Goal: Task Accomplishment & Management: Use online tool/utility

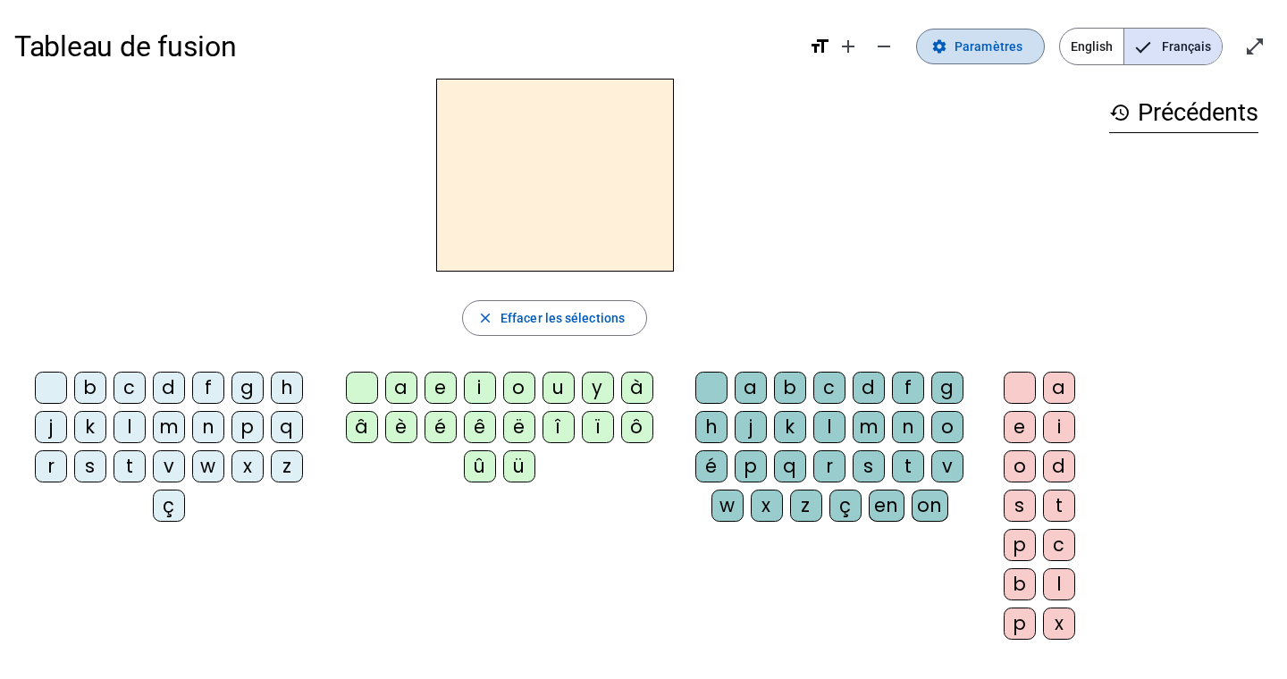
click at [947, 41] on mat-icon "settings" at bounding box center [939, 46] width 16 height 16
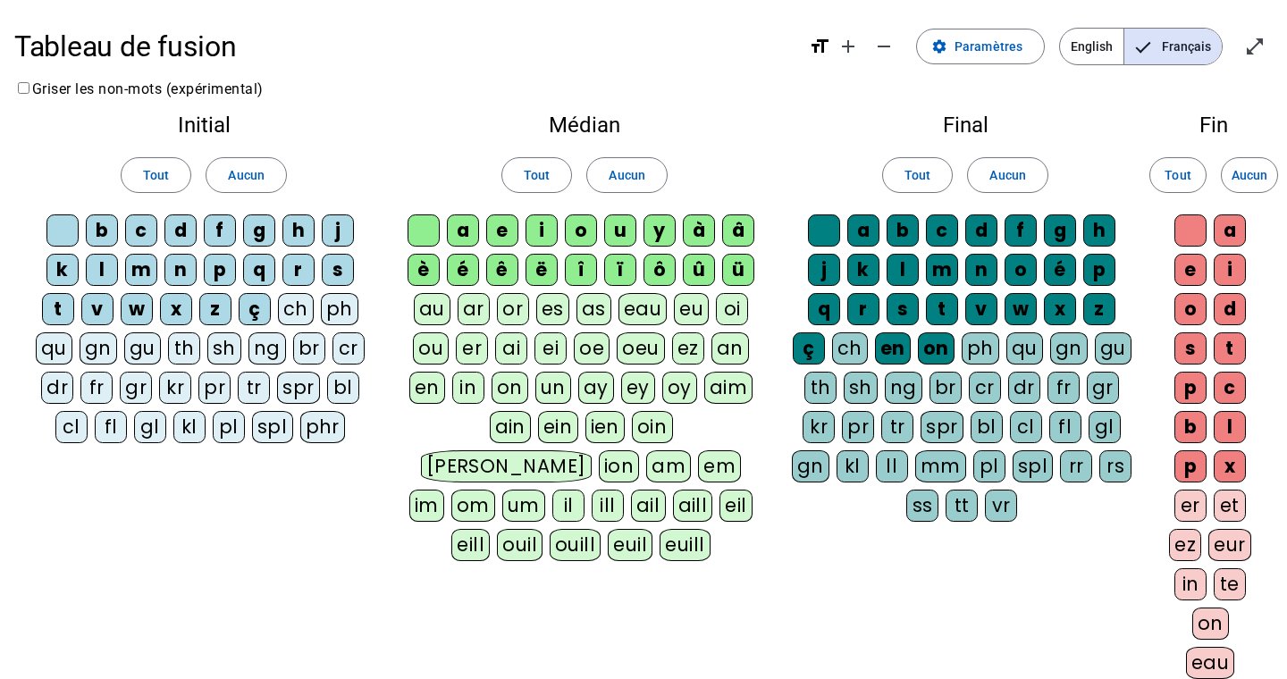
click at [633, 310] on div "eau" at bounding box center [642, 309] width 49 height 32
click at [439, 309] on div "au" at bounding box center [432, 309] width 37 height 32
click at [1239, 462] on div "x" at bounding box center [1229, 466] width 32 height 32
click at [1059, 308] on div "x" at bounding box center [1060, 309] width 32 height 32
click at [943, 314] on div "t" at bounding box center [942, 309] width 32 height 32
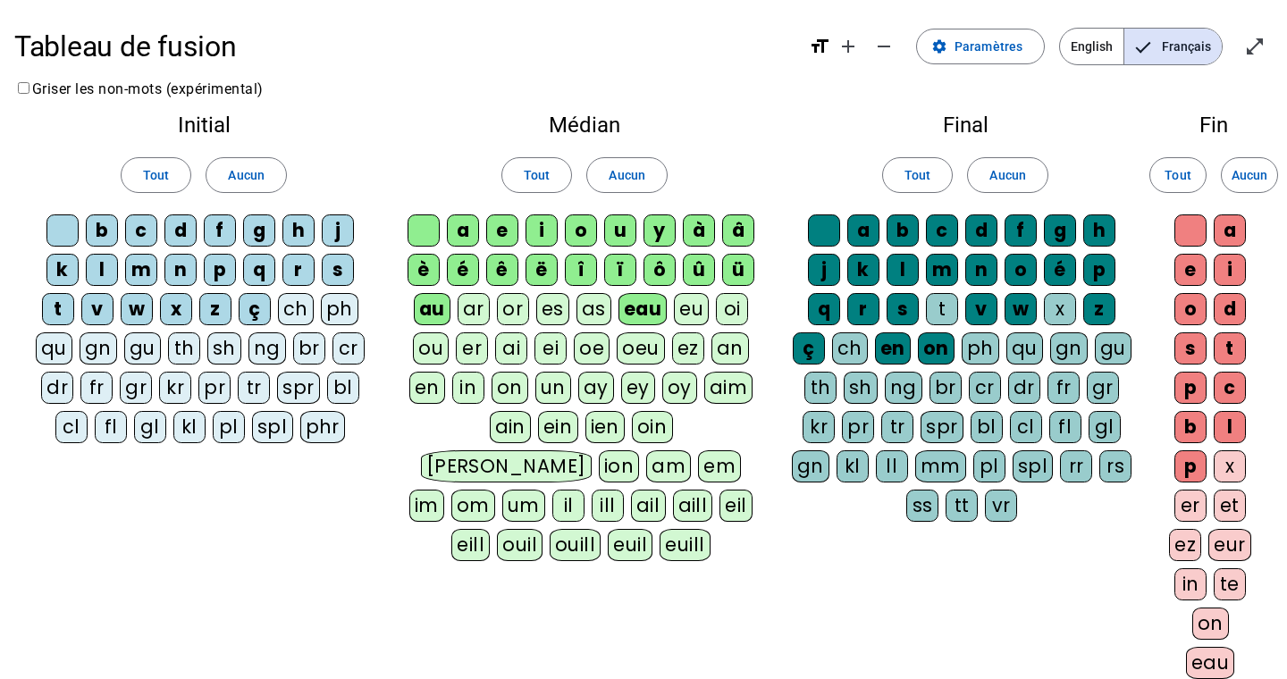
click at [943, 314] on div "t" at bounding box center [942, 309] width 32 height 32
click at [1065, 313] on div "x" at bounding box center [1060, 309] width 32 height 32
click at [943, 47] on mat-icon "settings" at bounding box center [939, 46] width 16 height 16
click at [977, 45] on span "Paramètres" at bounding box center [988, 46] width 68 height 21
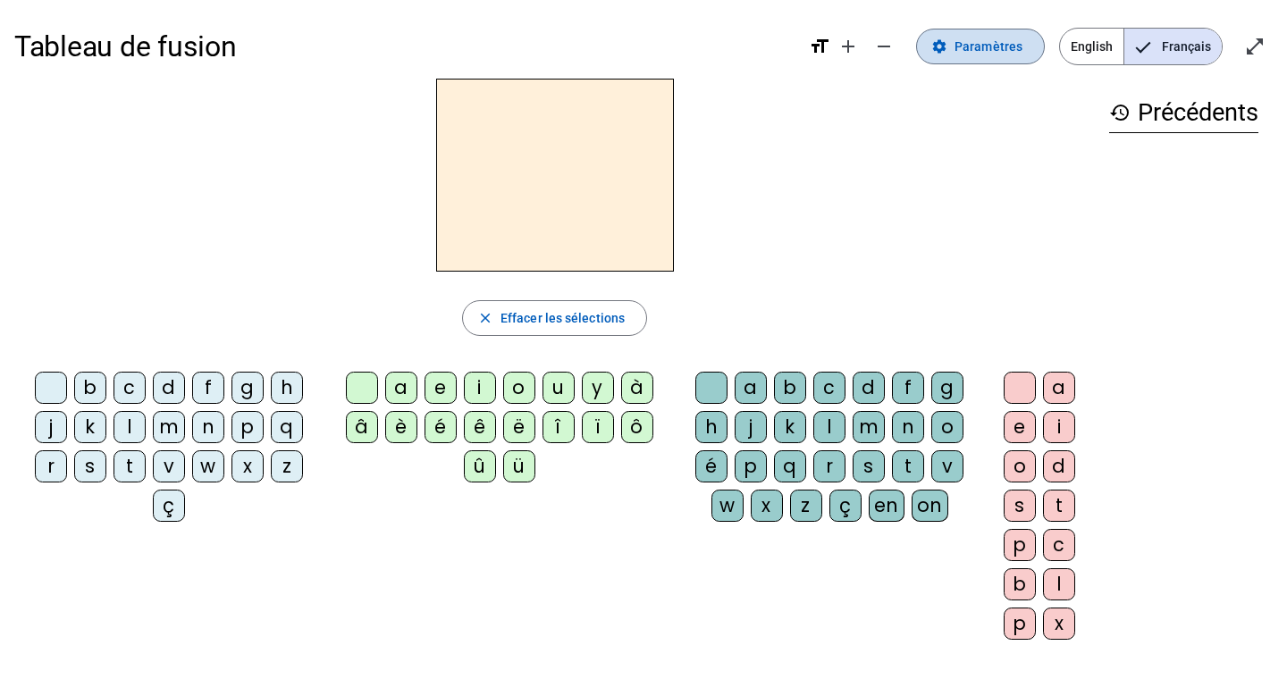
click at [958, 45] on span at bounding box center [980, 46] width 127 height 43
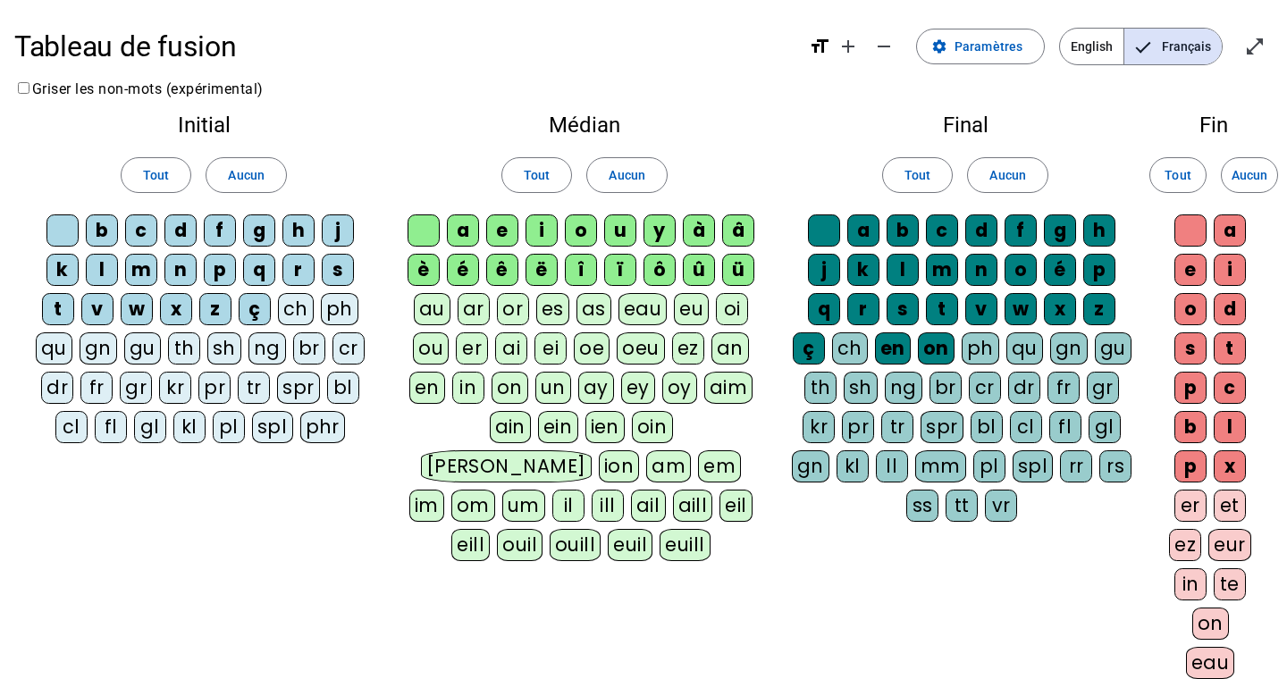
click at [640, 310] on div "eau" at bounding box center [642, 309] width 49 height 32
click at [545, 171] on span "Tout" at bounding box center [537, 174] width 26 height 21
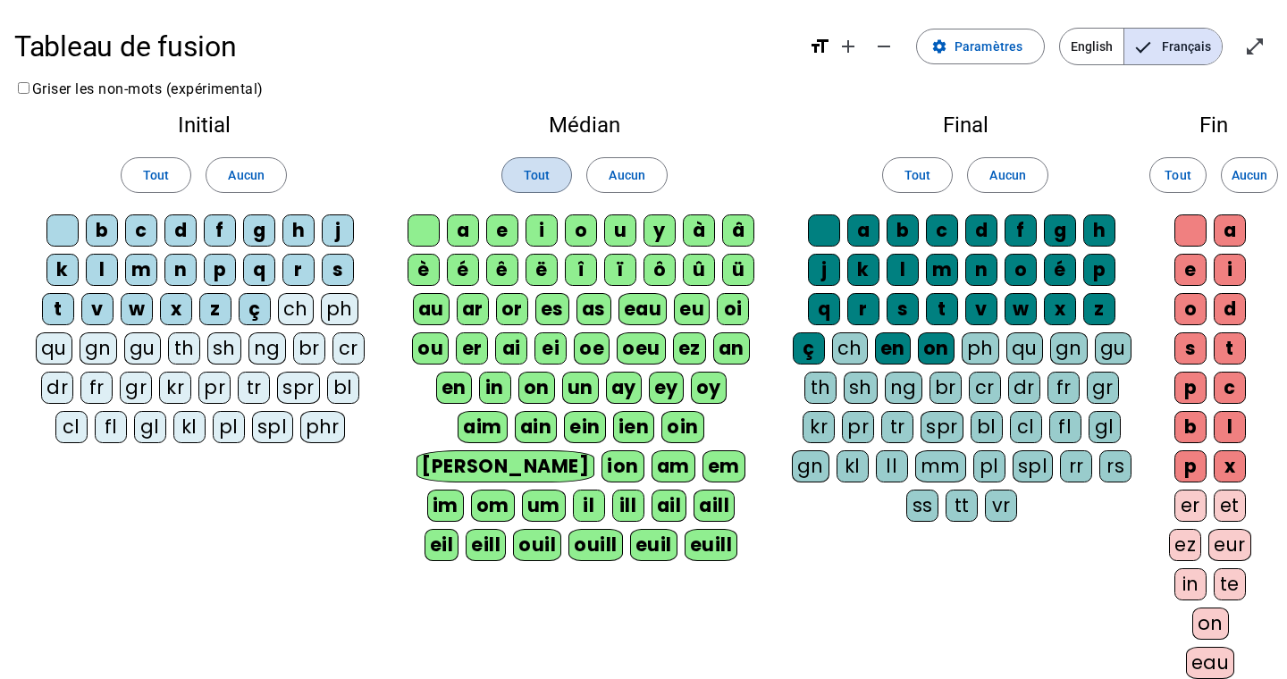
click at [549, 183] on span at bounding box center [536, 175] width 69 height 43
click at [540, 180] on span "Tout" at bounding box center [537, 174] width 26 height 21
click at [629, 172] on span "Aucun" at bounding box center [626, 174] width 36 height 21
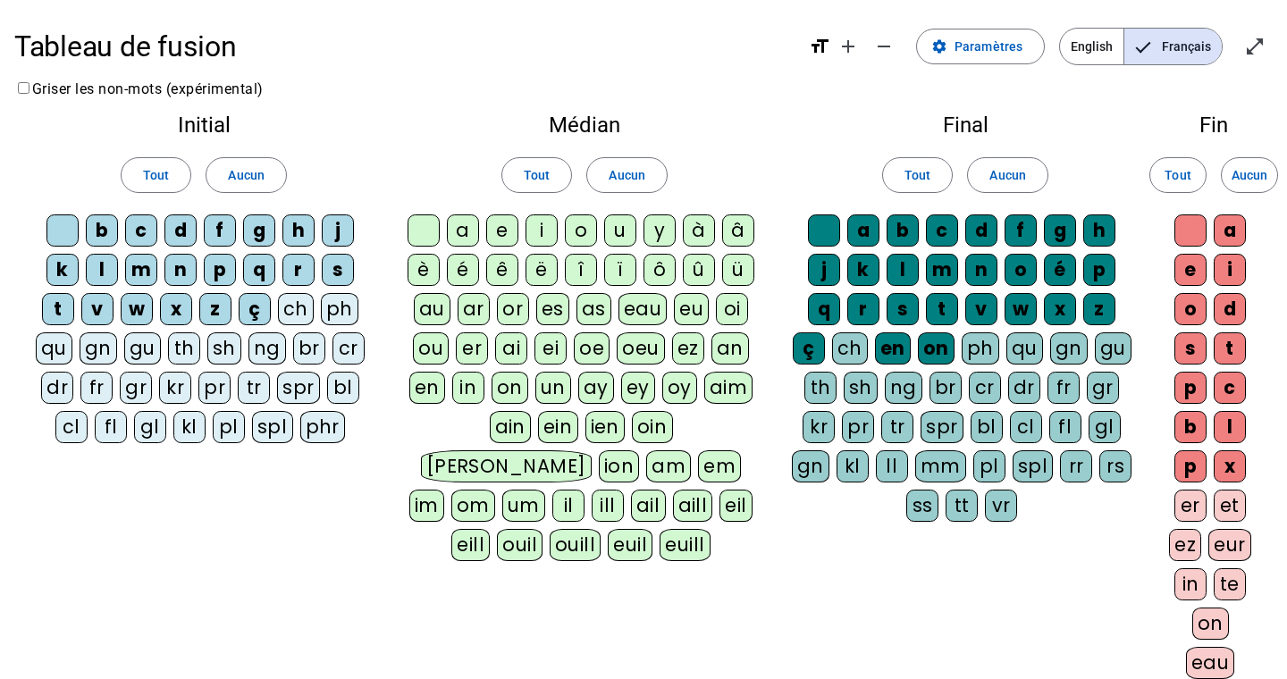
click at [467, 225] on div "a" at bounding box center [463, 230] width 32 height 32
click at [646, 309] on div "eau" at bounding box center [642, 309] width 49 height 32
click at [437, 308] on div "au" at bounding box center [432, 309] width 37 height 32
click at [499, 222] on div "e" at bounding box center [502, 230] width 32 height 32
click at [541, 226] on div "i" at bounding box center [541, 230] width 32 height 32
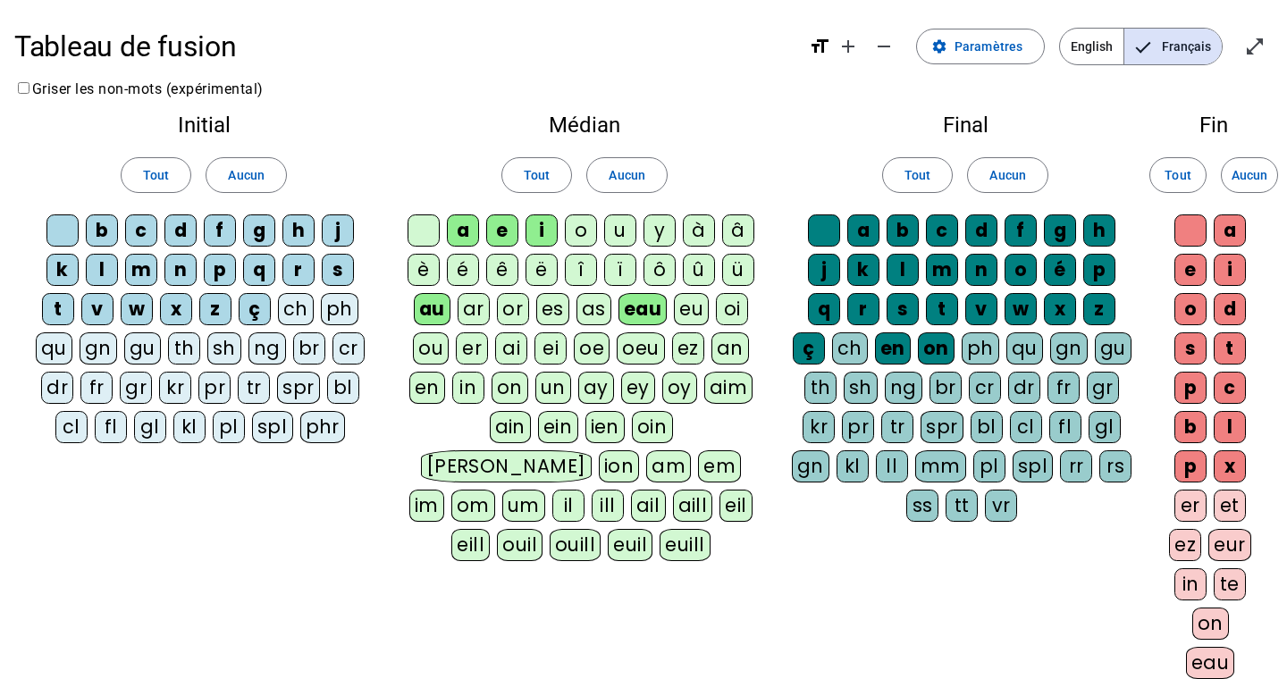
click at [579, 228] on div "o" at bounding box center [581, 230] width 32 height 32
click at [618, 227] on div "u" at bounding box center [620, 230] width 32 height 32
click at [667, 224] on div "y" at bounding box center [659, 230] width 32 height 32
click at [705, 227] on div "à" at bounding box center [699, 230] width 32 height 32
click at [737, 231] on div "â" at bounding box center [738, 230] width 32 height 32
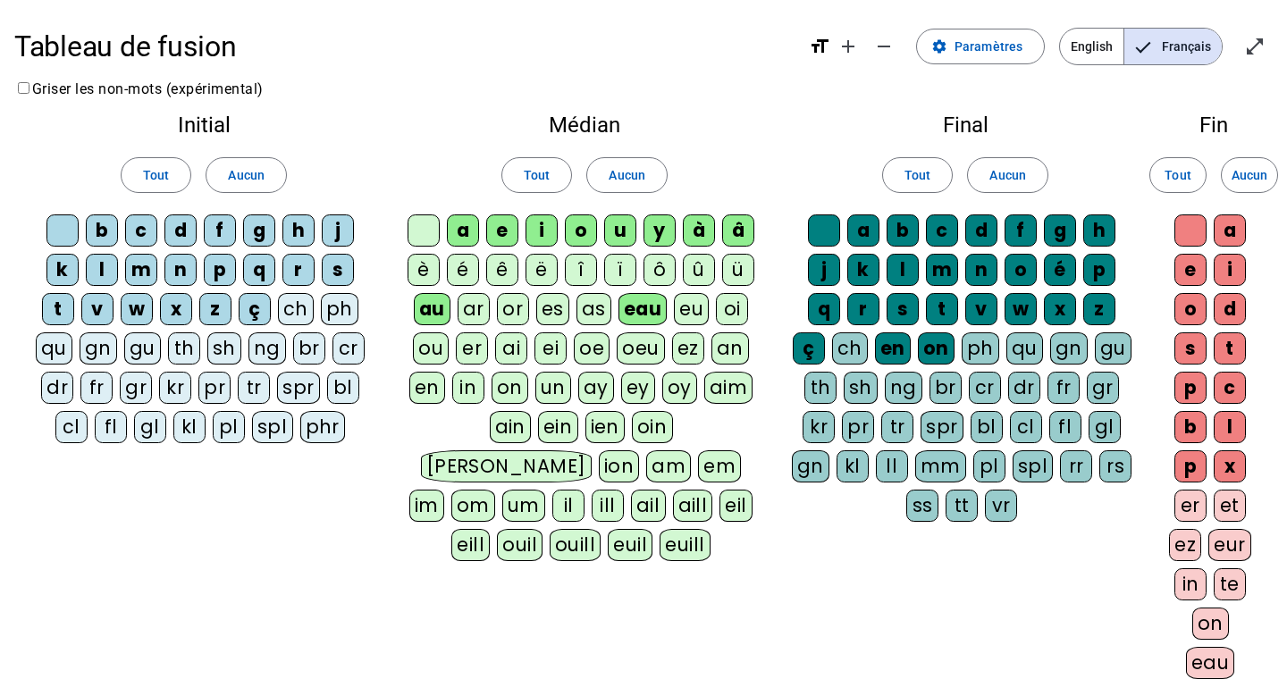
click at [444, 269] on letter-bubble "è" at bounding box center [426, 273] width 39 height 39
click at [474, 269] on div "é" at bounding box center [463, 270] width 32 height 32
click at [502, 269] on div "ê" at bounding box center [502, 270] width 32 height 32
click at [543, 270] on div "ë" at bounding box center [541, 270] width 32 height 32
click at [580, 265] on div "î" at bounding box center [581, 270] width 32 height 32
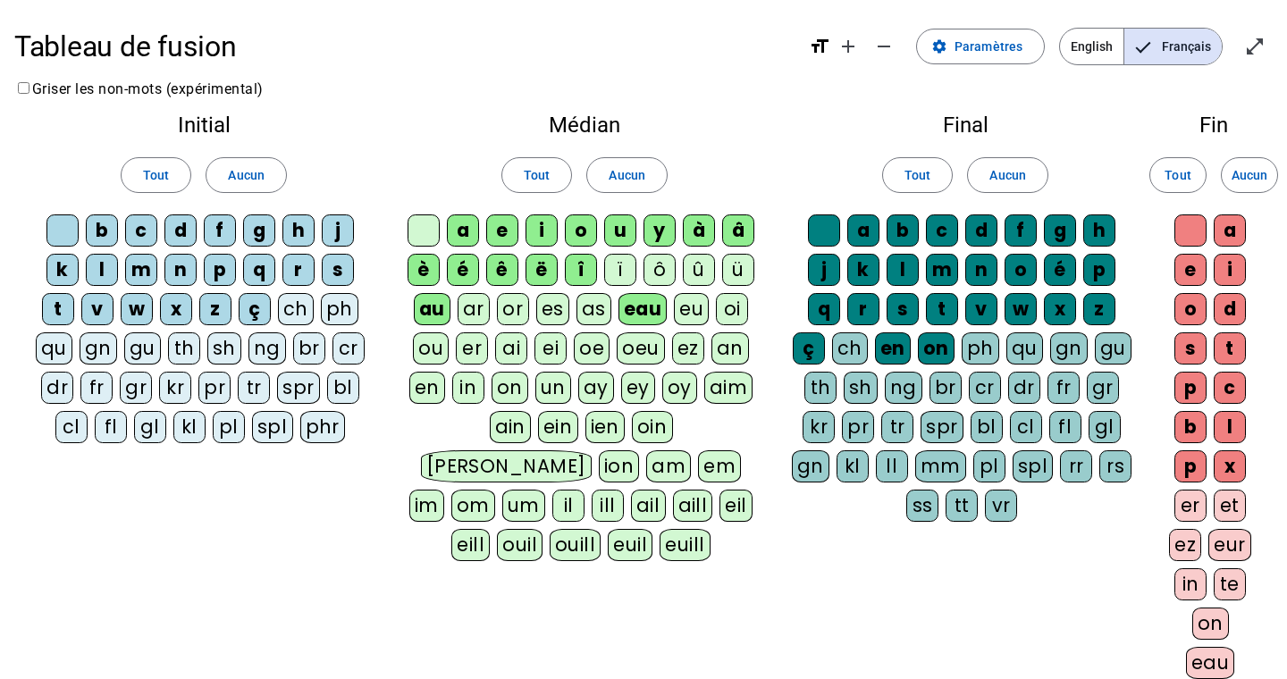
click at [624, 264] on div "ï" at bounding box center [620, 270] width 32 height 32
click at [654, 264] on div "ô" at bounding box center [659, 270] width 32 height 32
click at [694, 264] on div "û" at bounding box center [699, 270] width 32 height 32
click at [751, 265] on div "ü" at bounding box center [738, 270] width 32 height 32
click at [947, 44] on mat-icon "settings" at bounding box center [939, 46] width 16 height 16
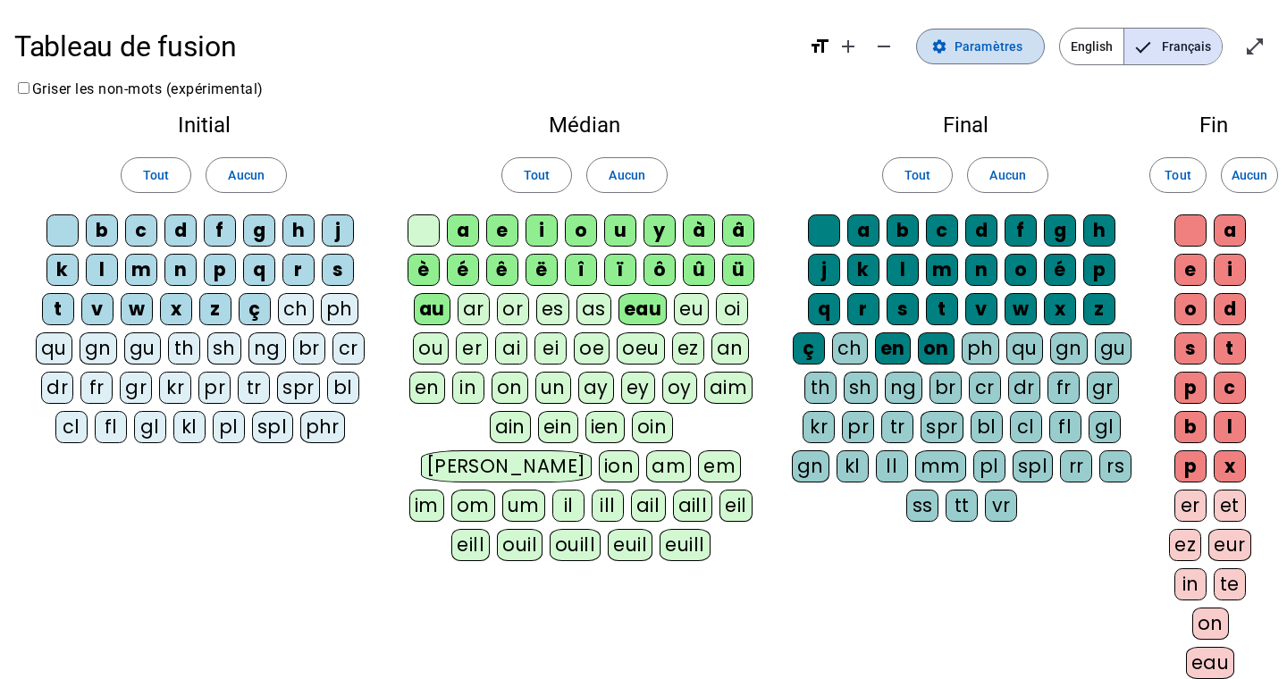
click at [947, 40] on mat-icon "settings" at bounding box center [939, 46] width 16 height 16
click at [981, 49] on span "Paramètres" at bounding box center [988, 46] width 68 height 21
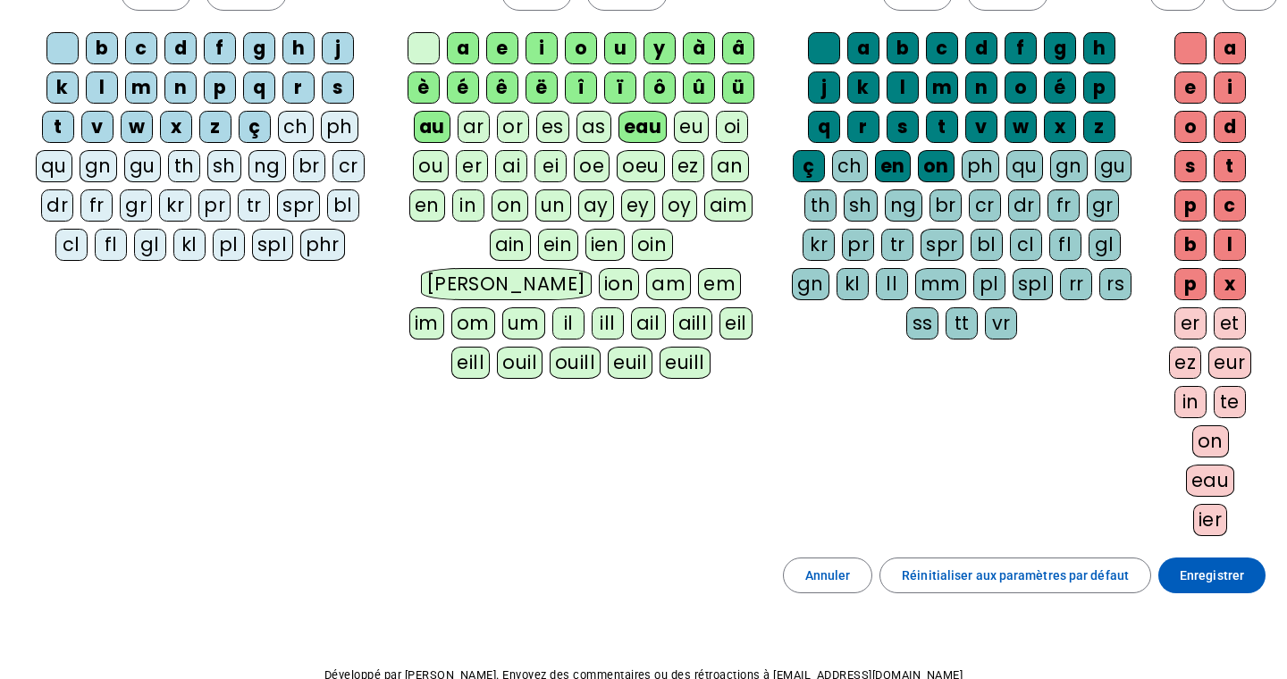
scroll to position [201, 0]
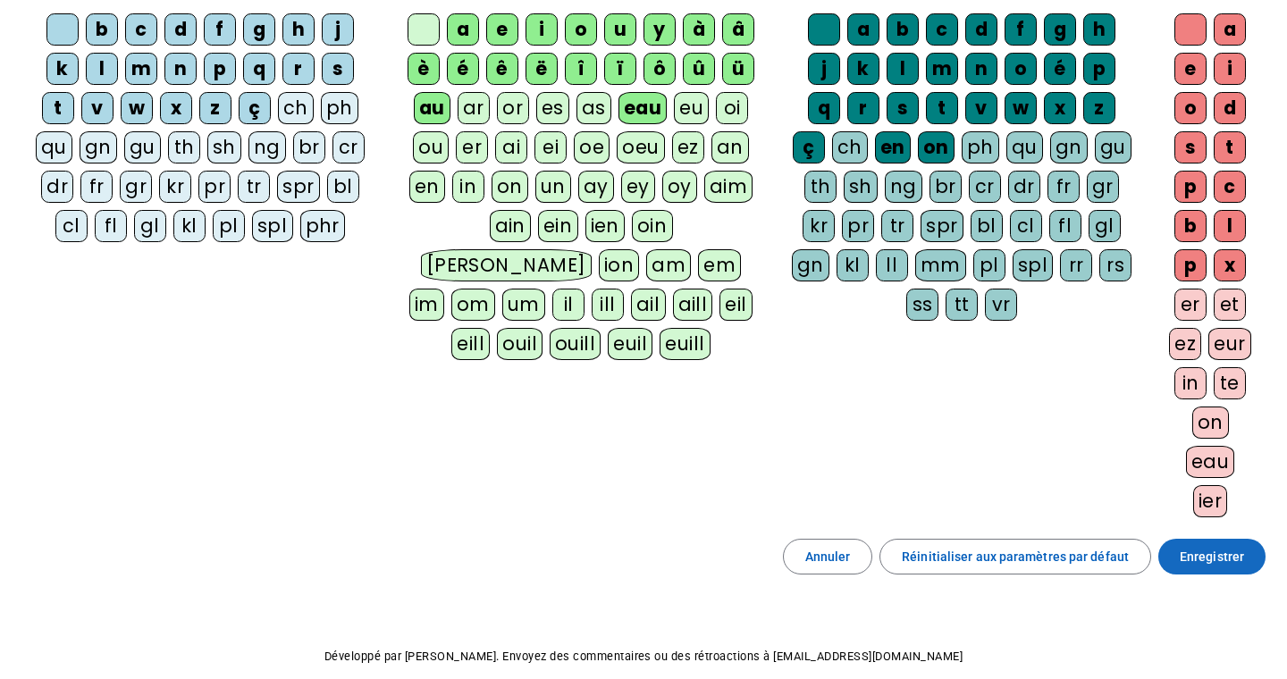
click at [1192, 555] on span "Enregistrer" at bounding box center [1211, 556] width 64 height 21
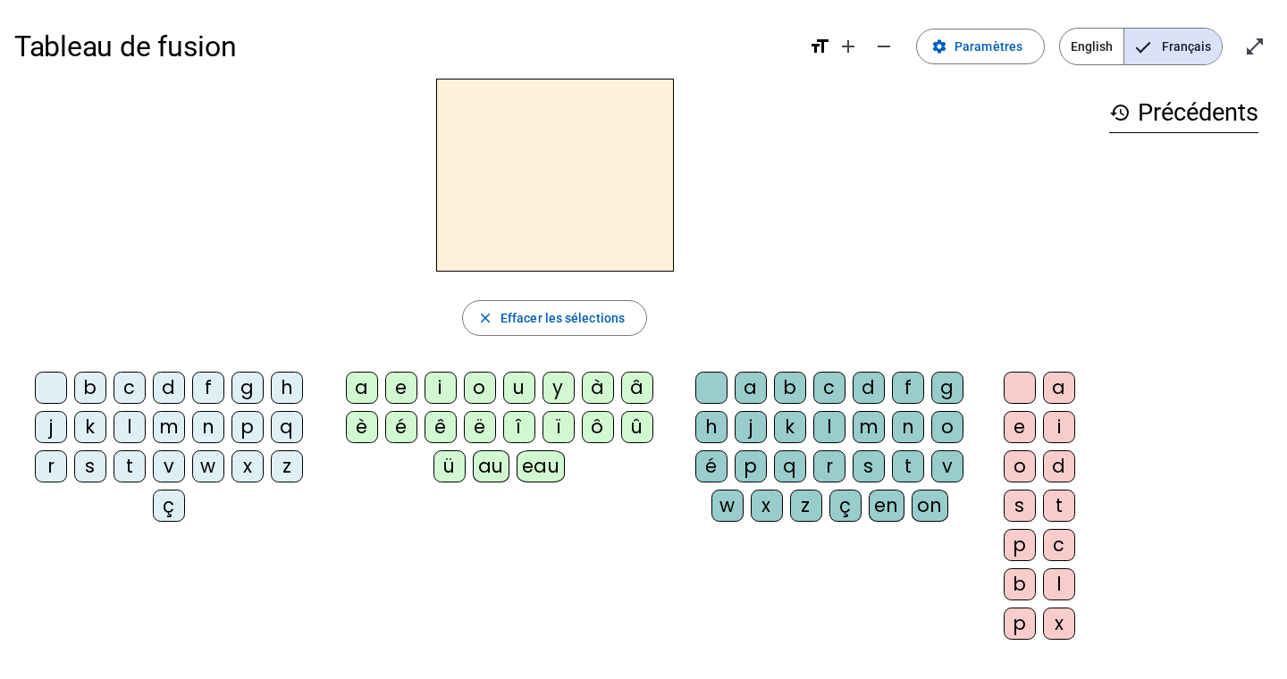
click at [247, 430] on div "p" at bounding box center [247, 427] width 32 height 32
click at [536, 468] on div "eau" at bounding box center [540, 466] width 49 height 32
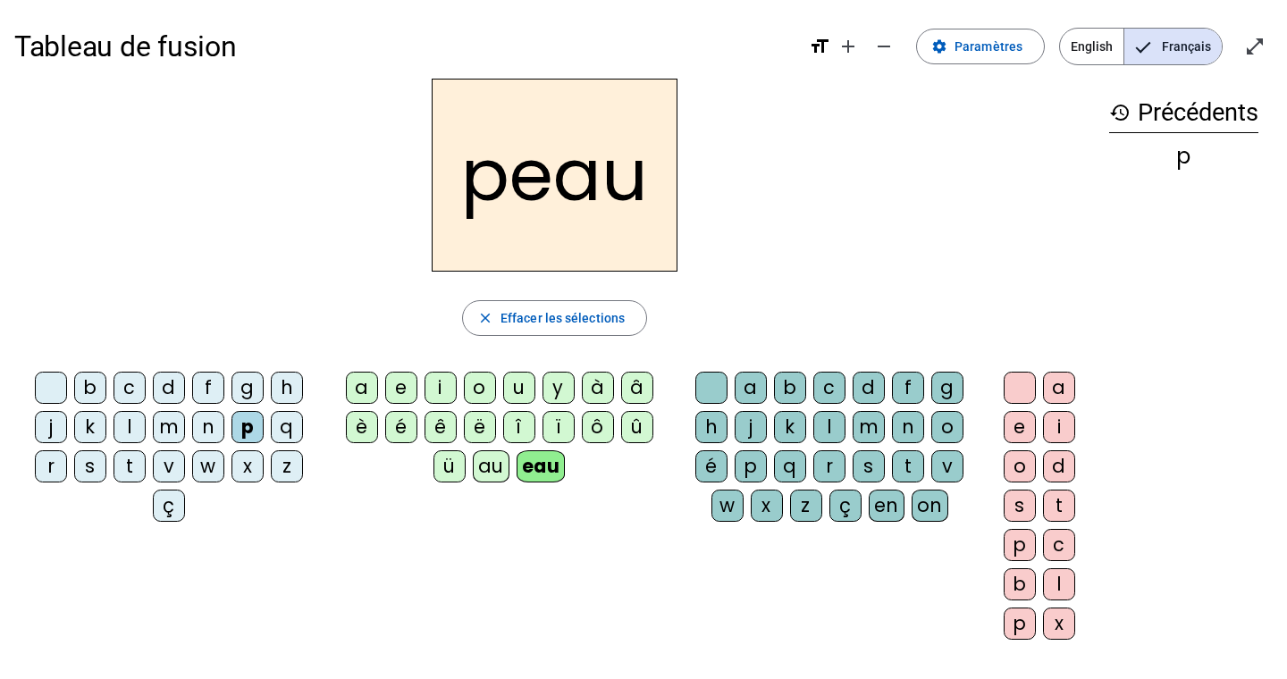
click at [87, 385] on div "b" at bounding box center [90, 388] width 32 height 32
click at [92, 468] on div "s" at bounding box center [90, 466] width 32 height 32
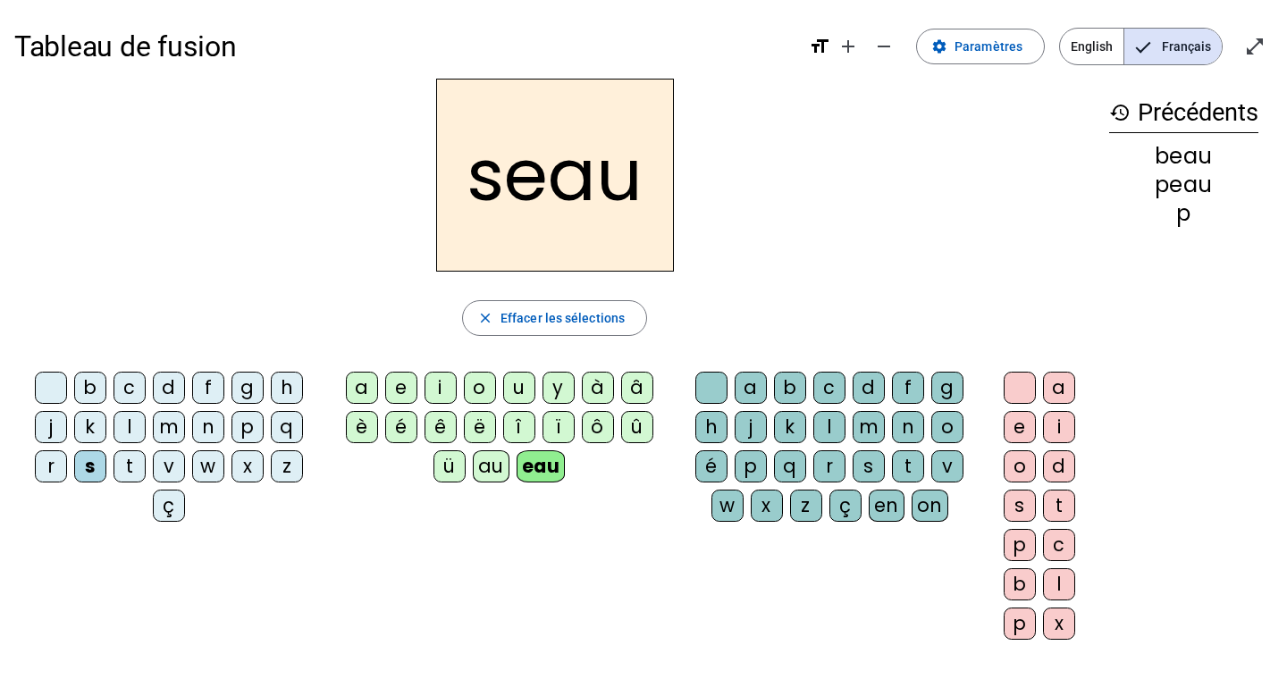
click at [169, 472] on div "v" at bounding box center [169, 466] width 32 height 32
click at [50, 386] on div at bounding box center [51, 388] width 32 height 32
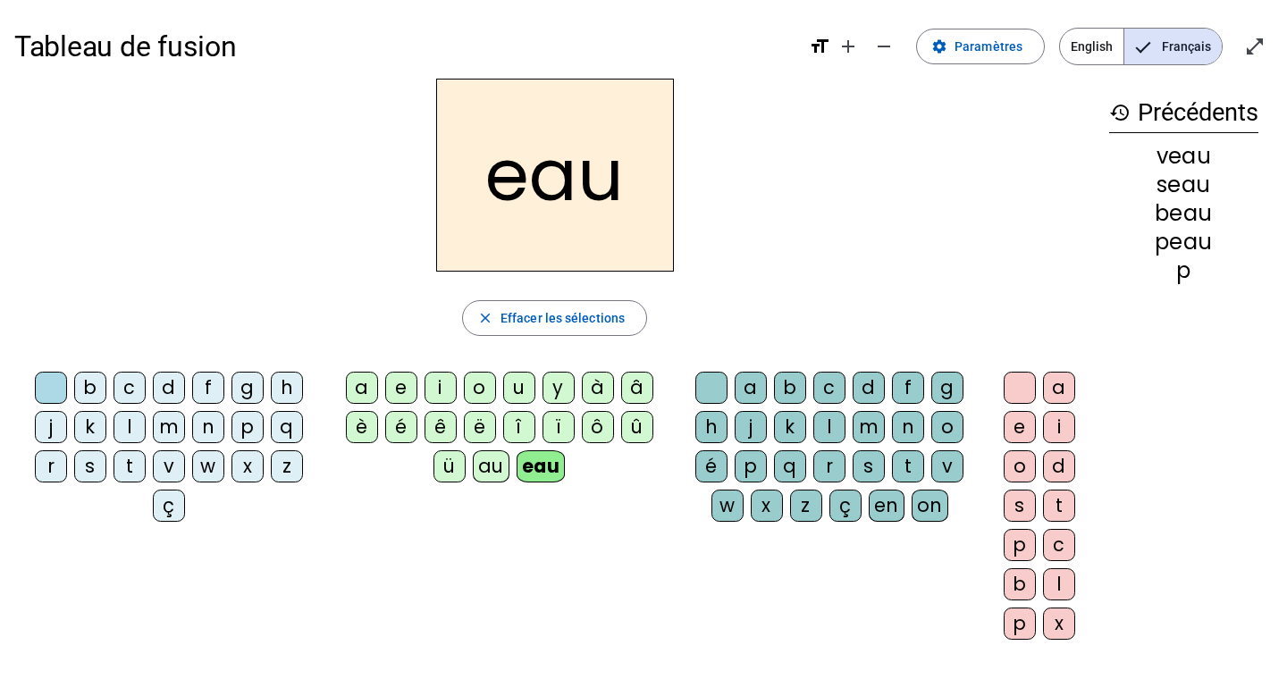
click at [491, 475] on div "au" at bounding box center [491, 466] width 37 height 32
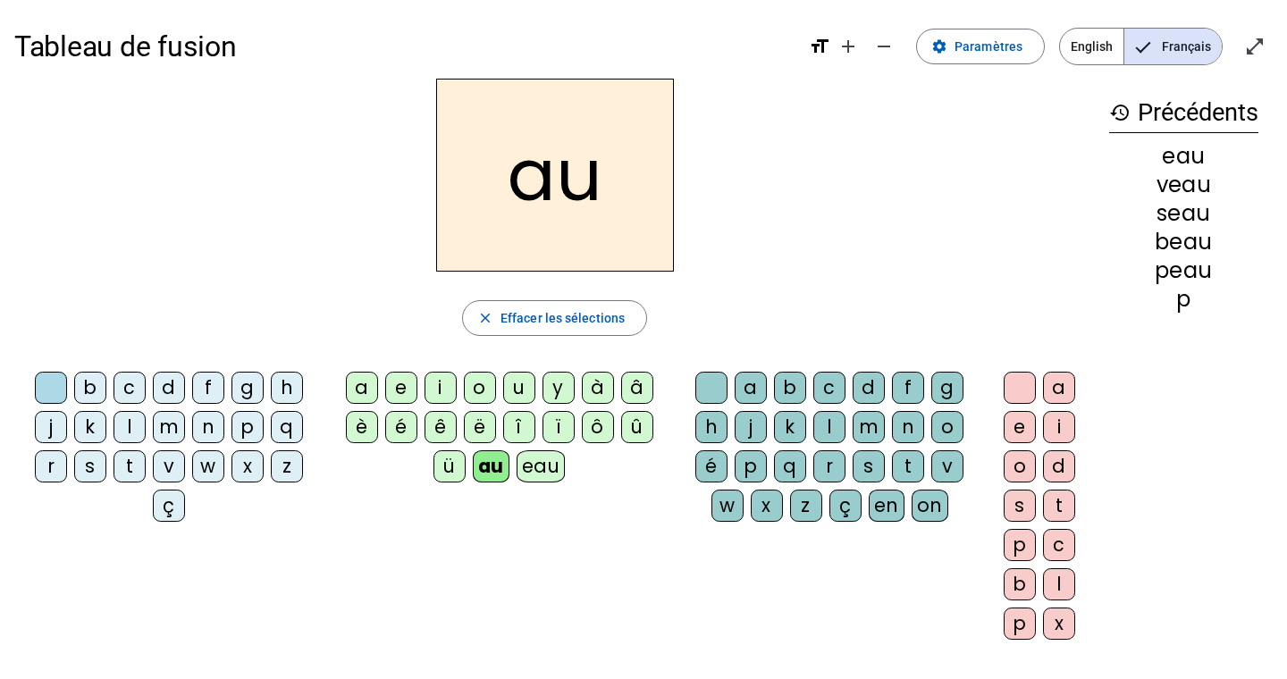
click at [765, 501] on div "x" at bounding box center [767, 506] width 32 height 32
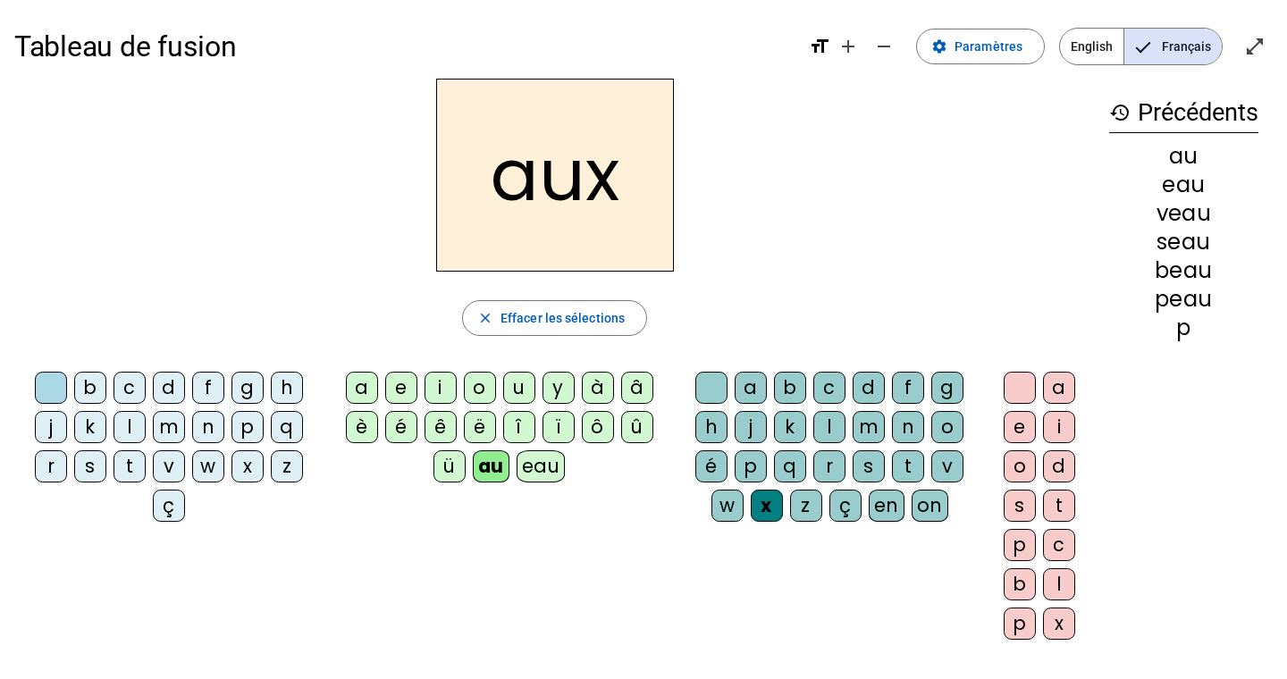
click at [125, 466] on div "t" at bounding box center [129, 466] width 32 height 32
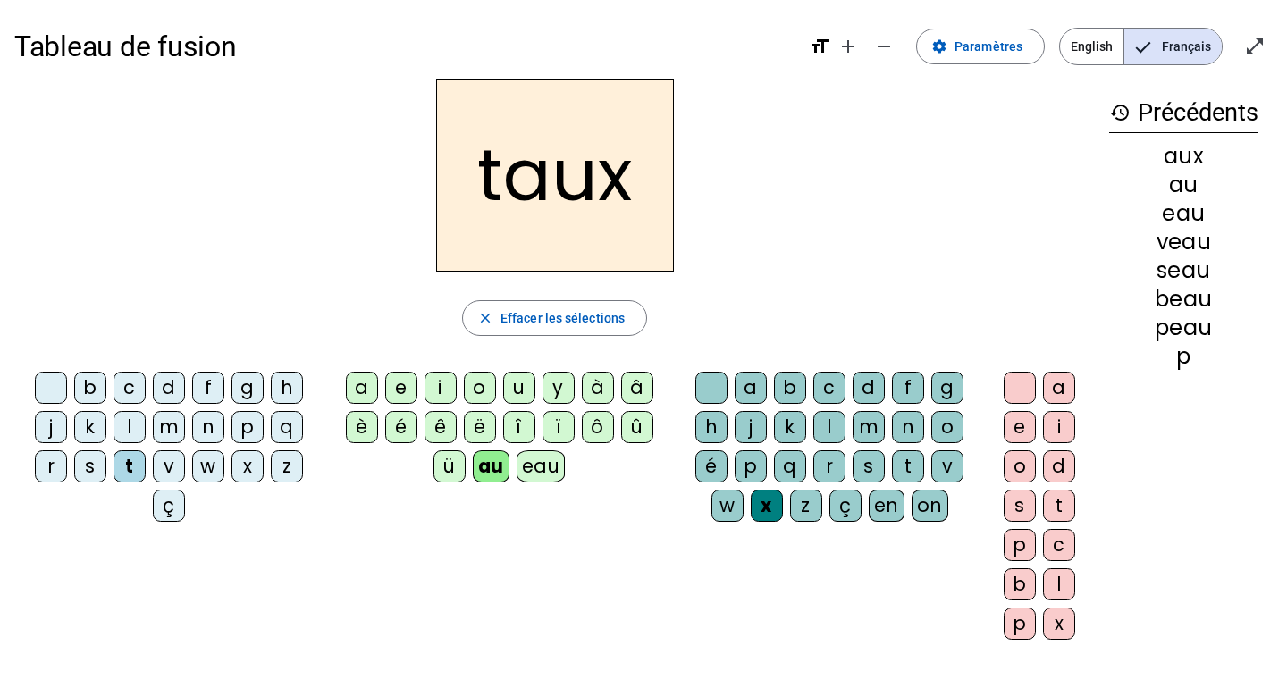
click at [166, 427] on div "m" at bounding box center [169, 427] width 32 height 32
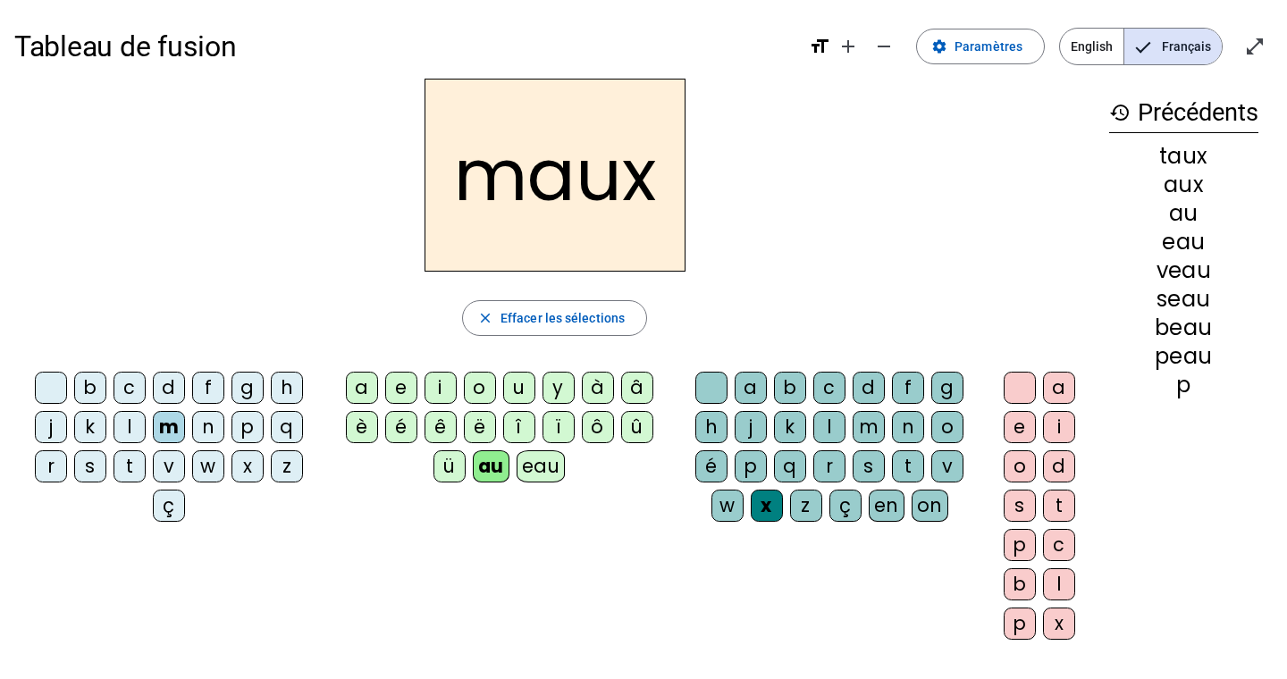
click at [211, 383] on div "f" at bounding box center [208, 388] width 32 height 32
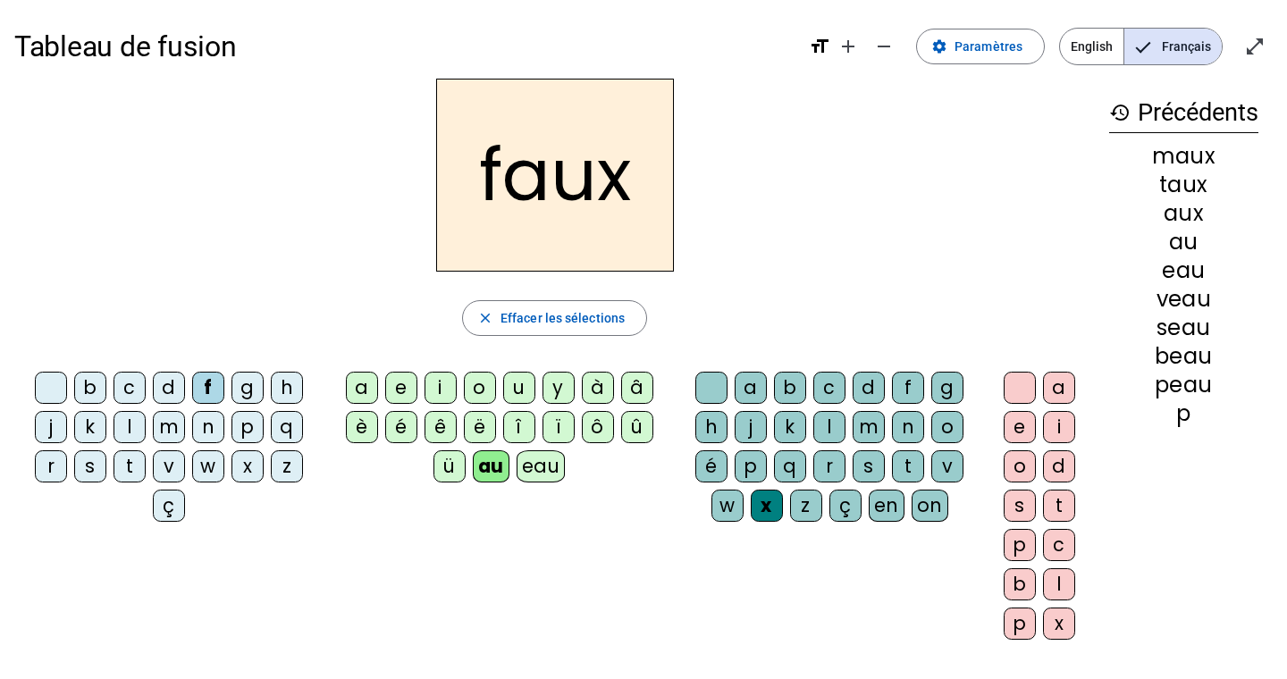
click at [907, 461] on div "t" at bounding box center [908, 466] width 32 height 32
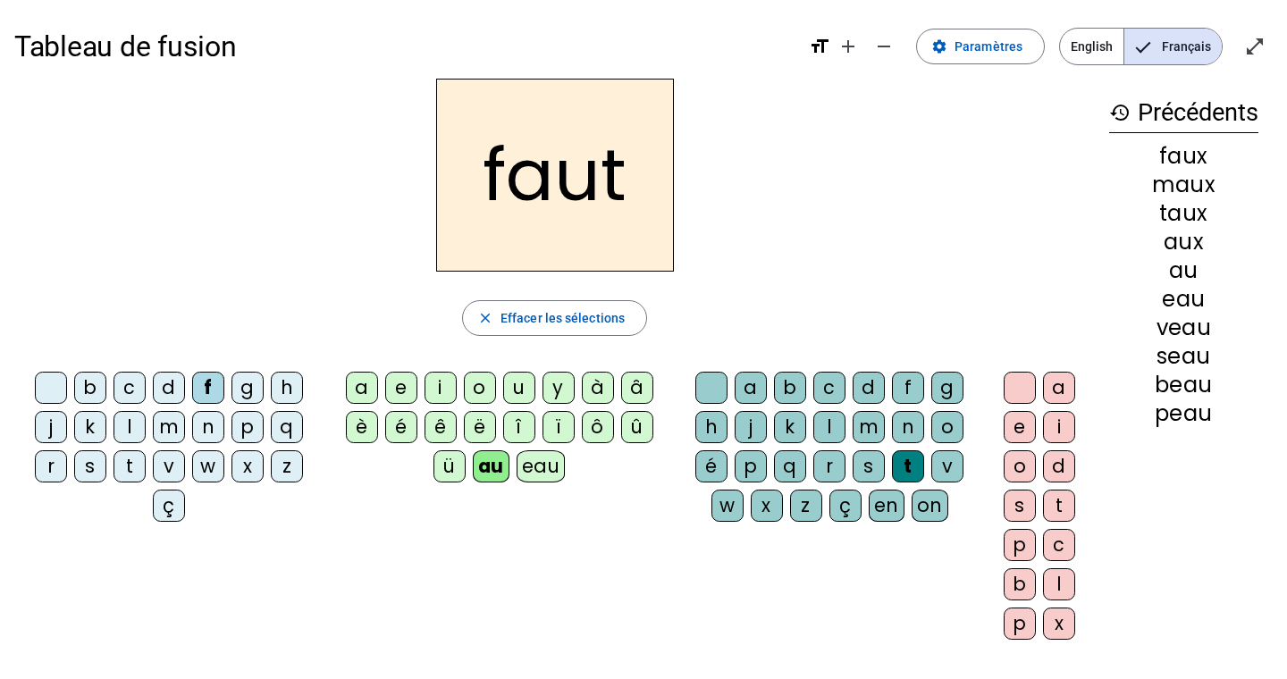
click at [281, 396] on div "h" at bounding box center [287, 388] width 32 height 32
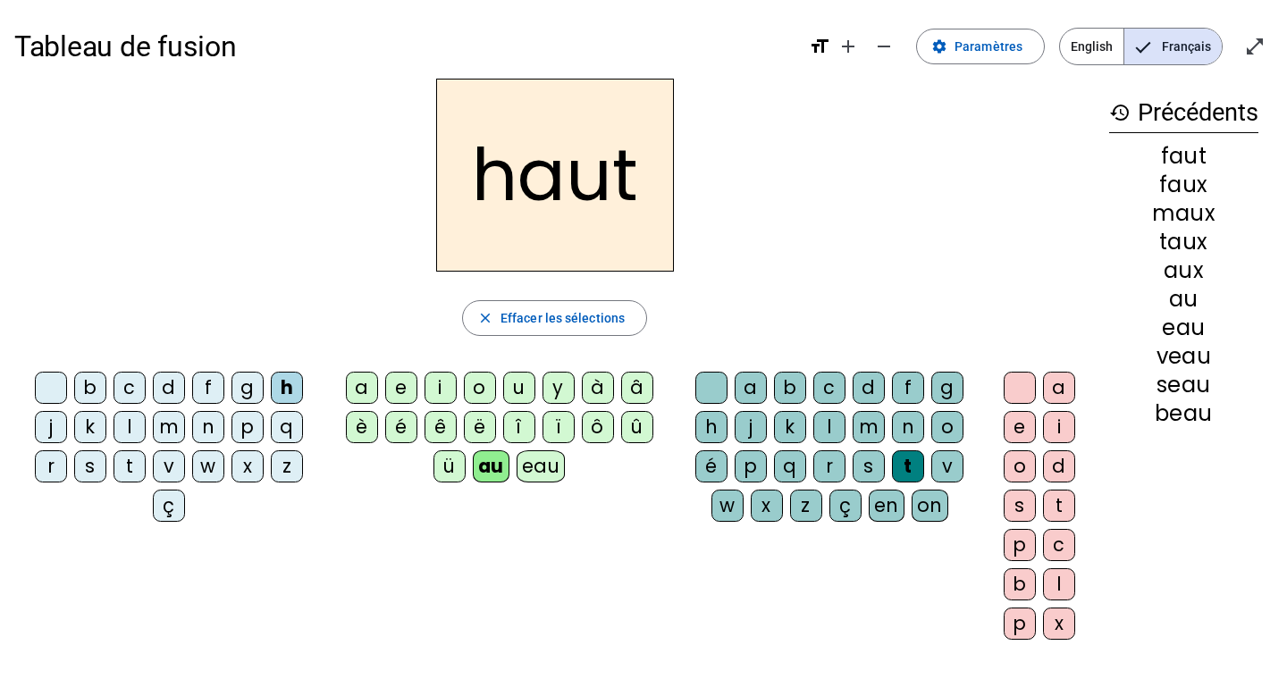
click at [164, 464] on div "v" at bounding box center [169, 466] width 32 height 32
